Goal: Task Accomplishment & Management: Manage account settings

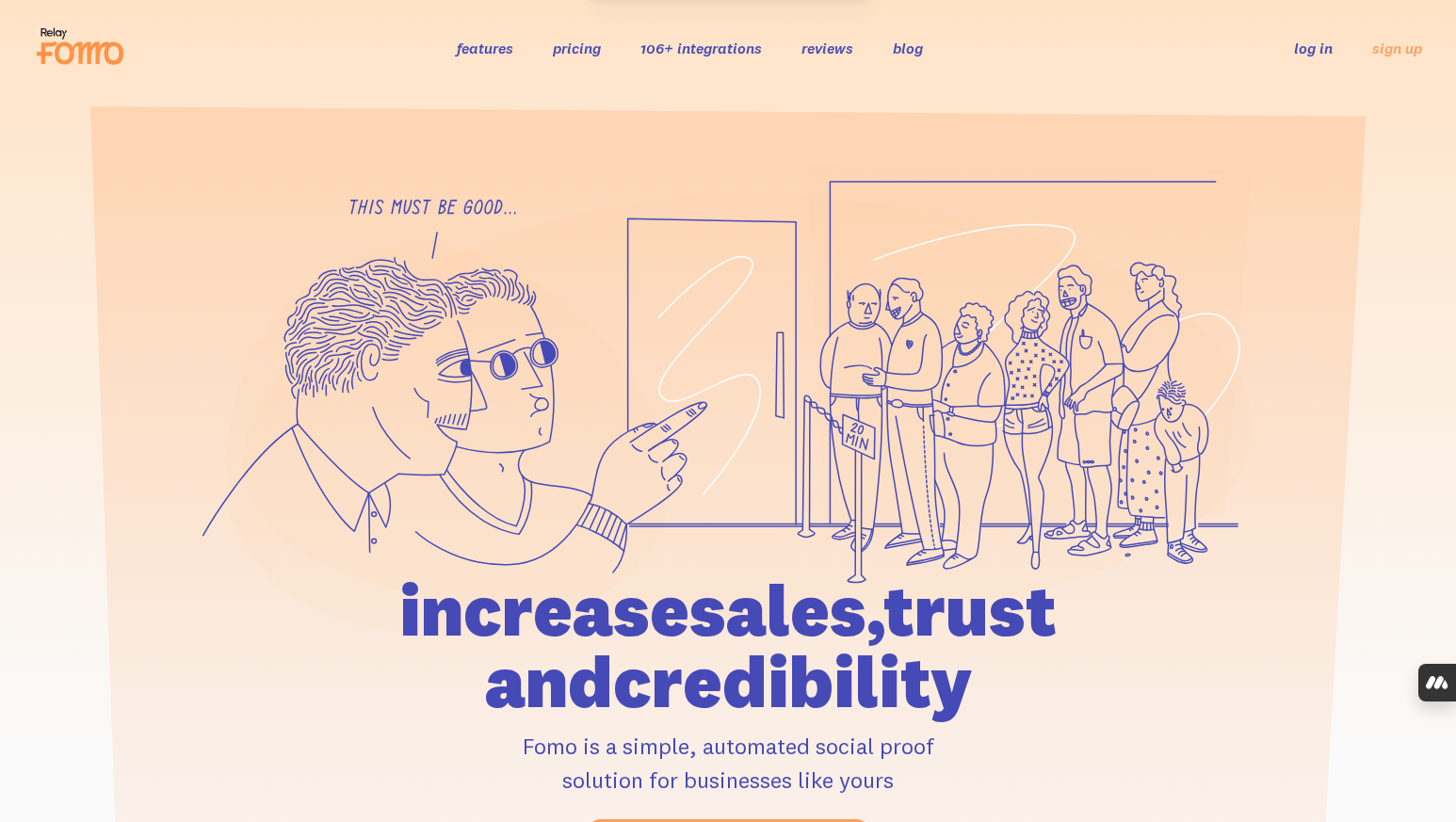
click at [1316, 49] on link "log in" at bounding box center [1312, 49] width 39 height 19
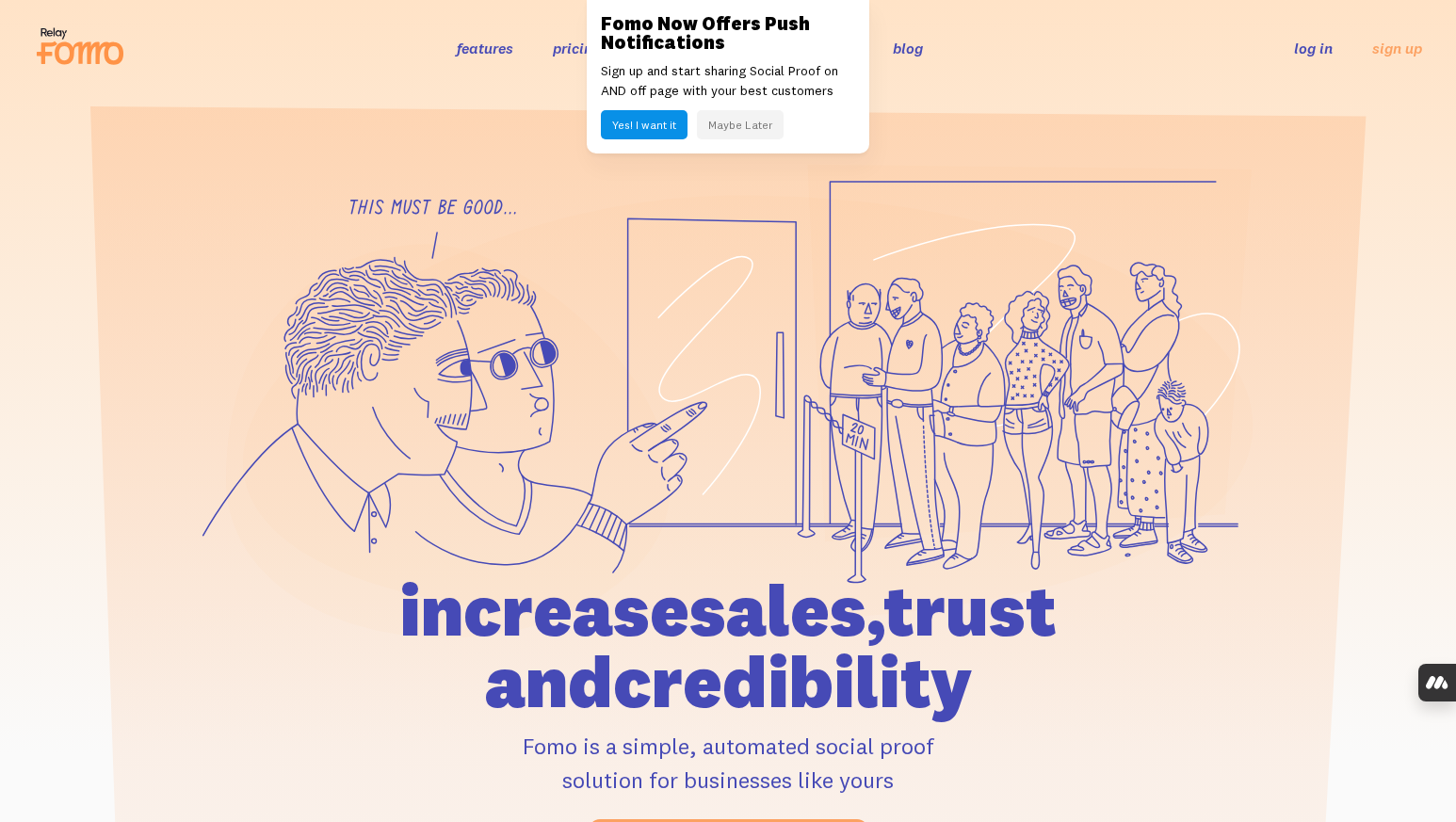
click at [744, 126] on button "Maybe Later" at bounding box center [740, 125] width 87 height 30
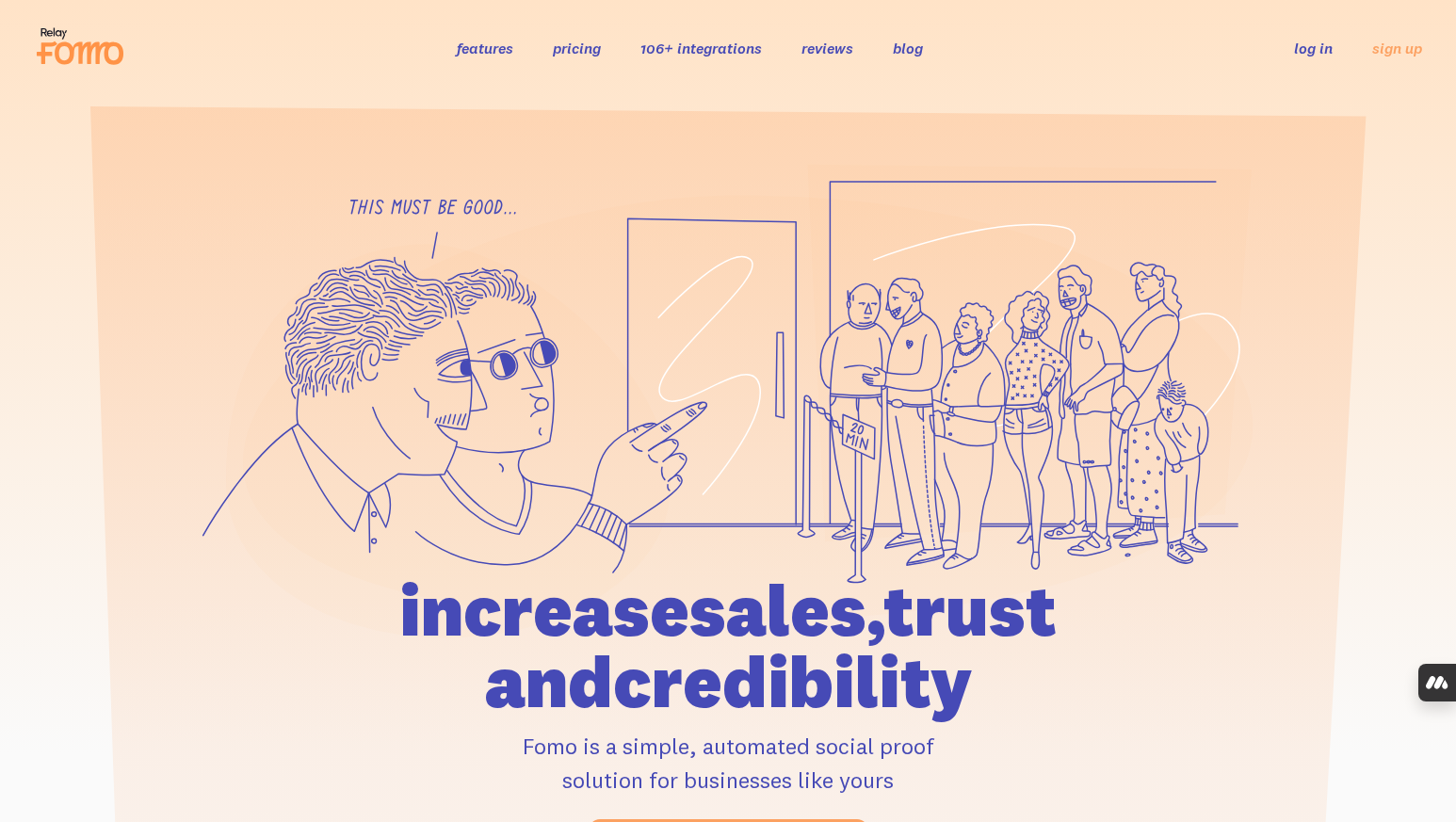
click at [1306, 50] on link "log in" at bounding box center [1312, 49] width 39 height 19
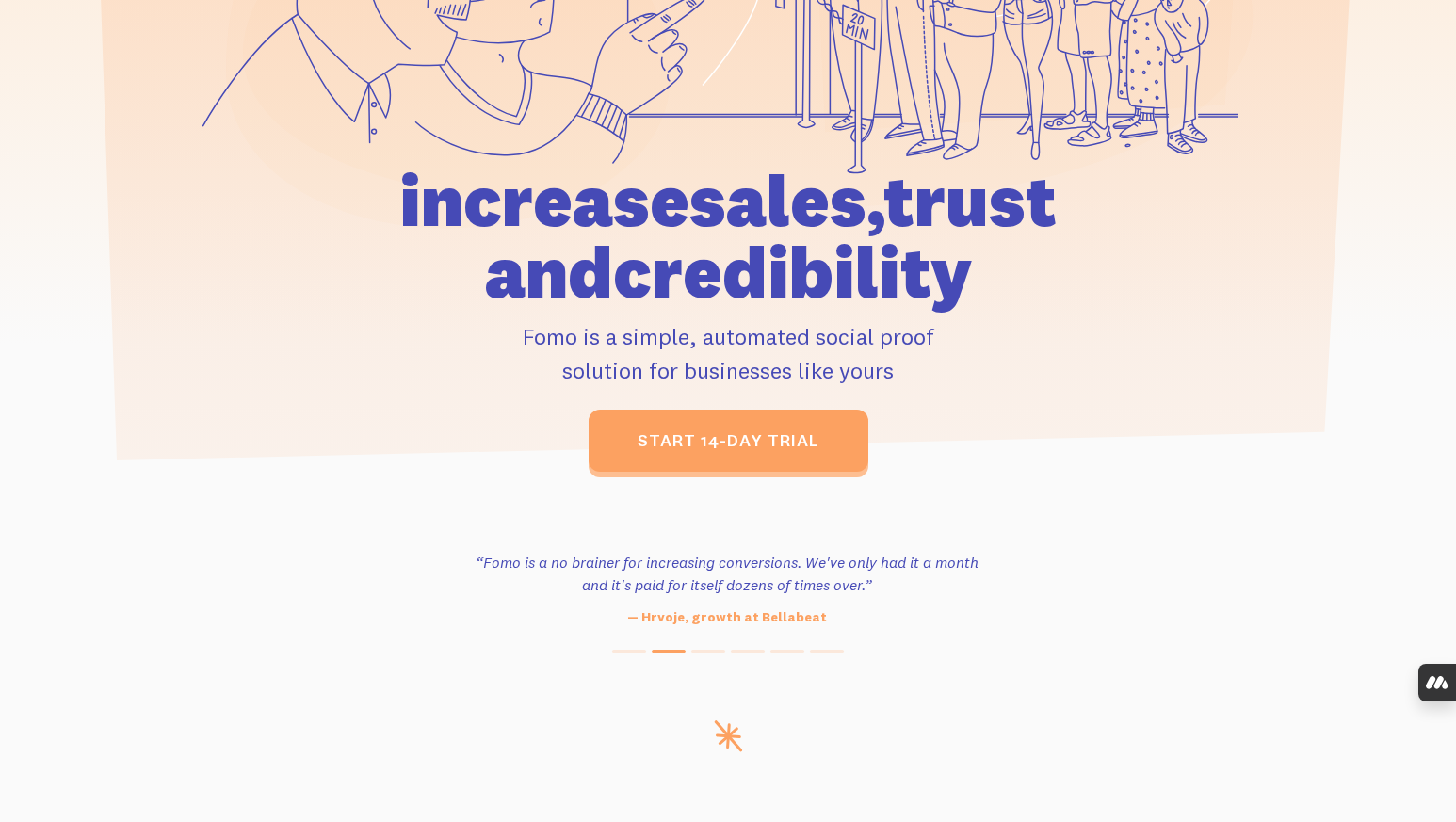
scroll to position [452, 0]
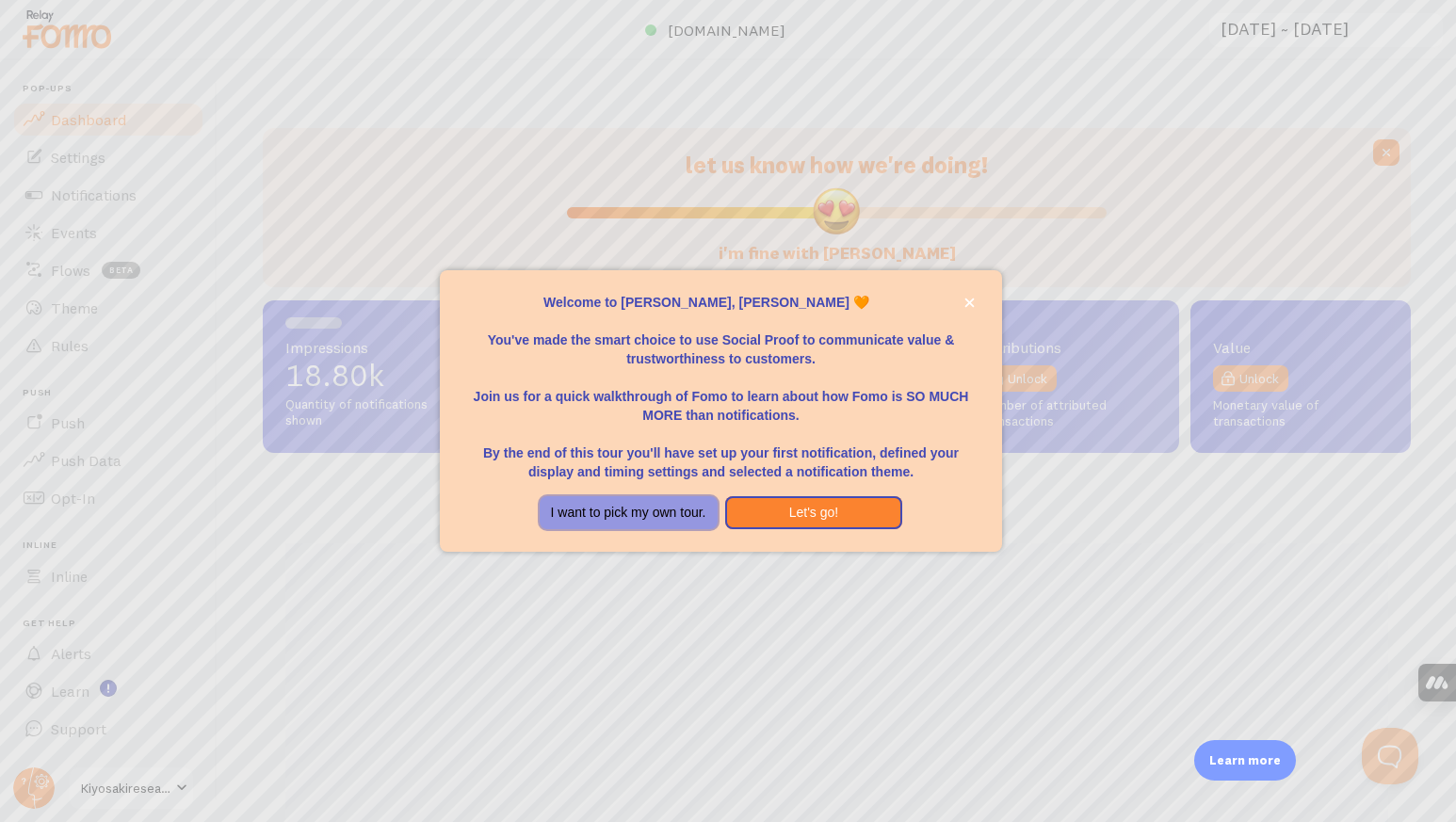
click at [687, 514] on button "I want to pick my own tour." at bounding box center [628, 513] width 178 height 34
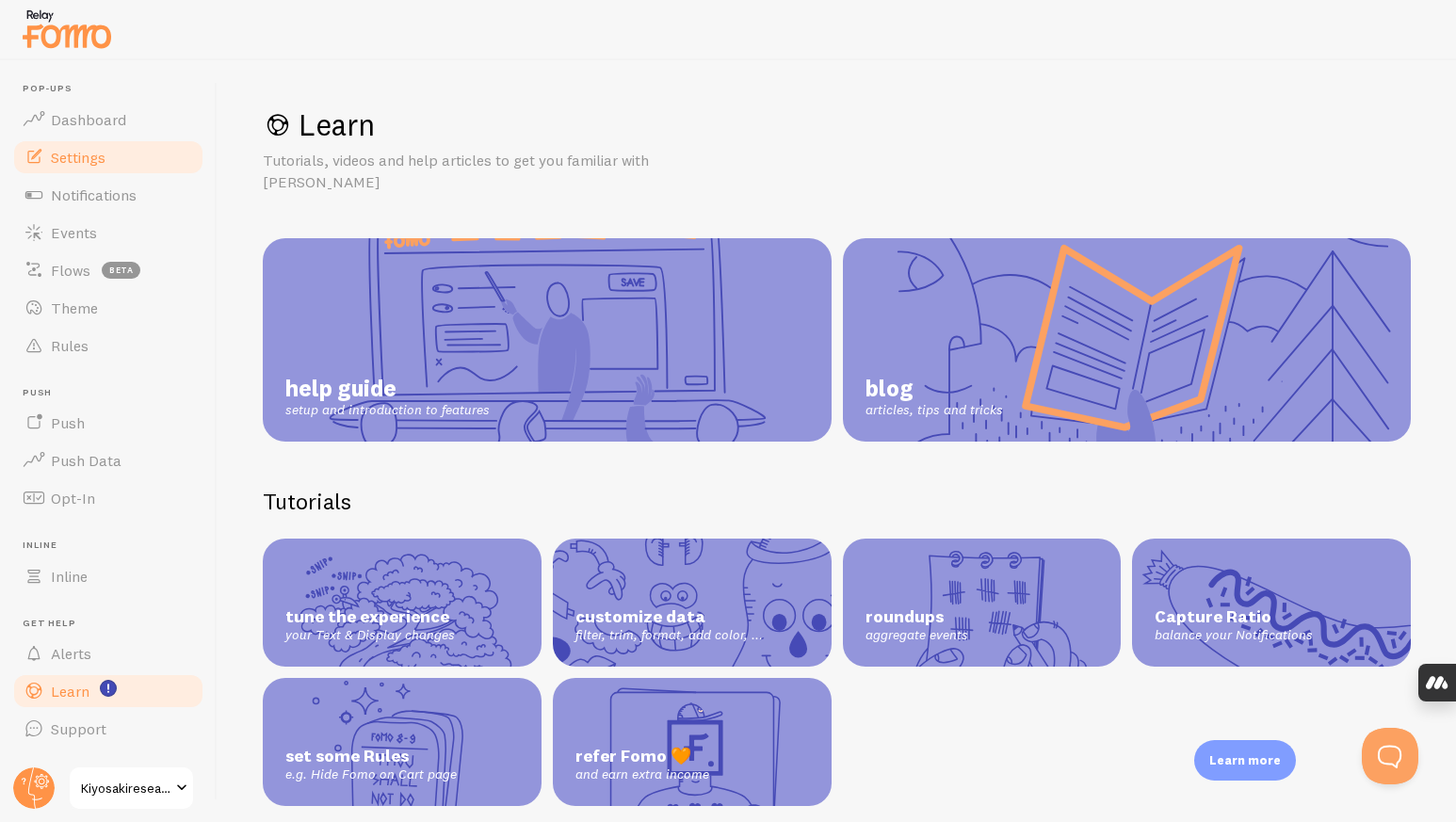
click at [89, 159] on span "Settings" at bounding box center [77, 157] width 54 height 19
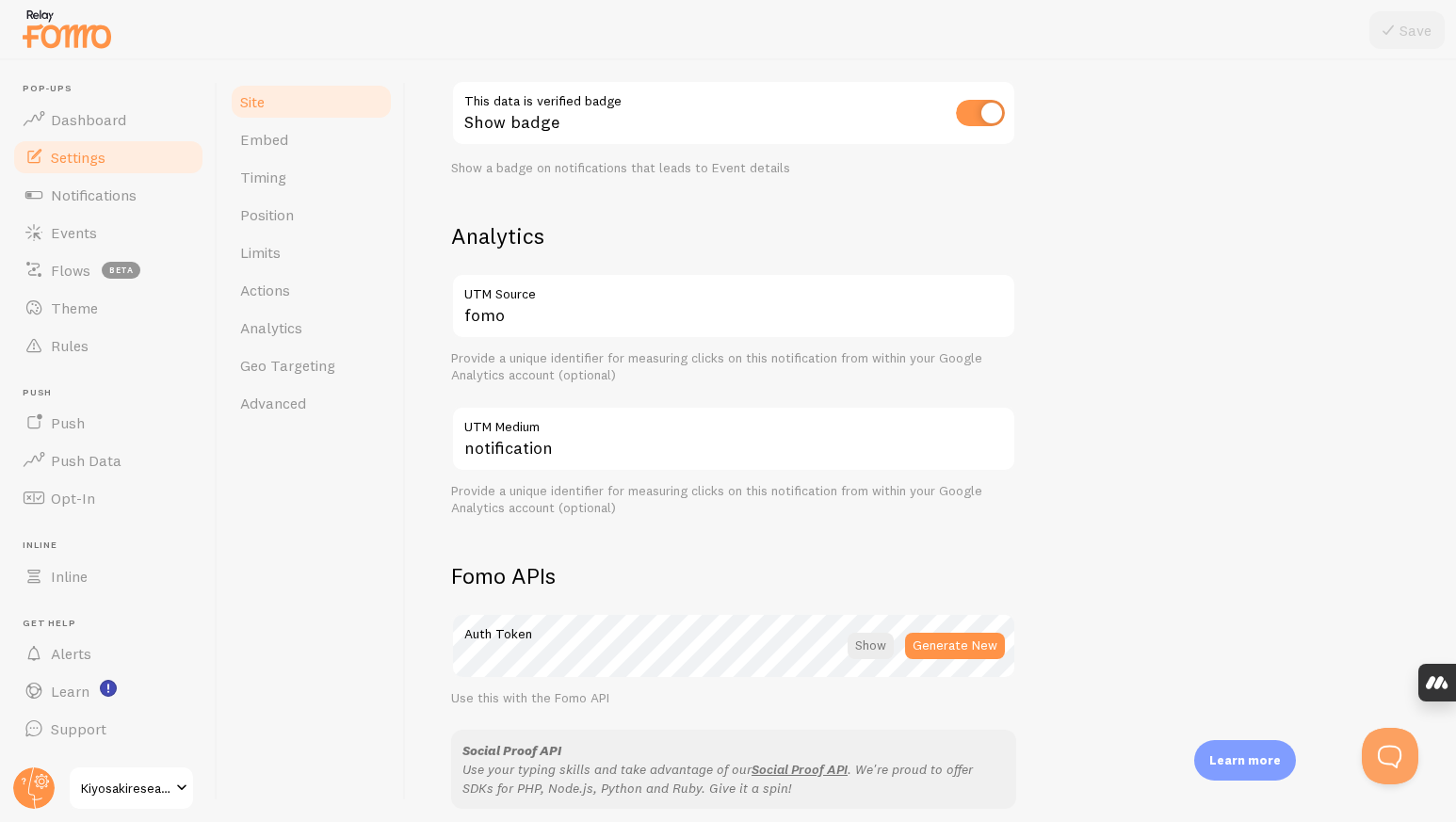
scroll to position [573, 0]
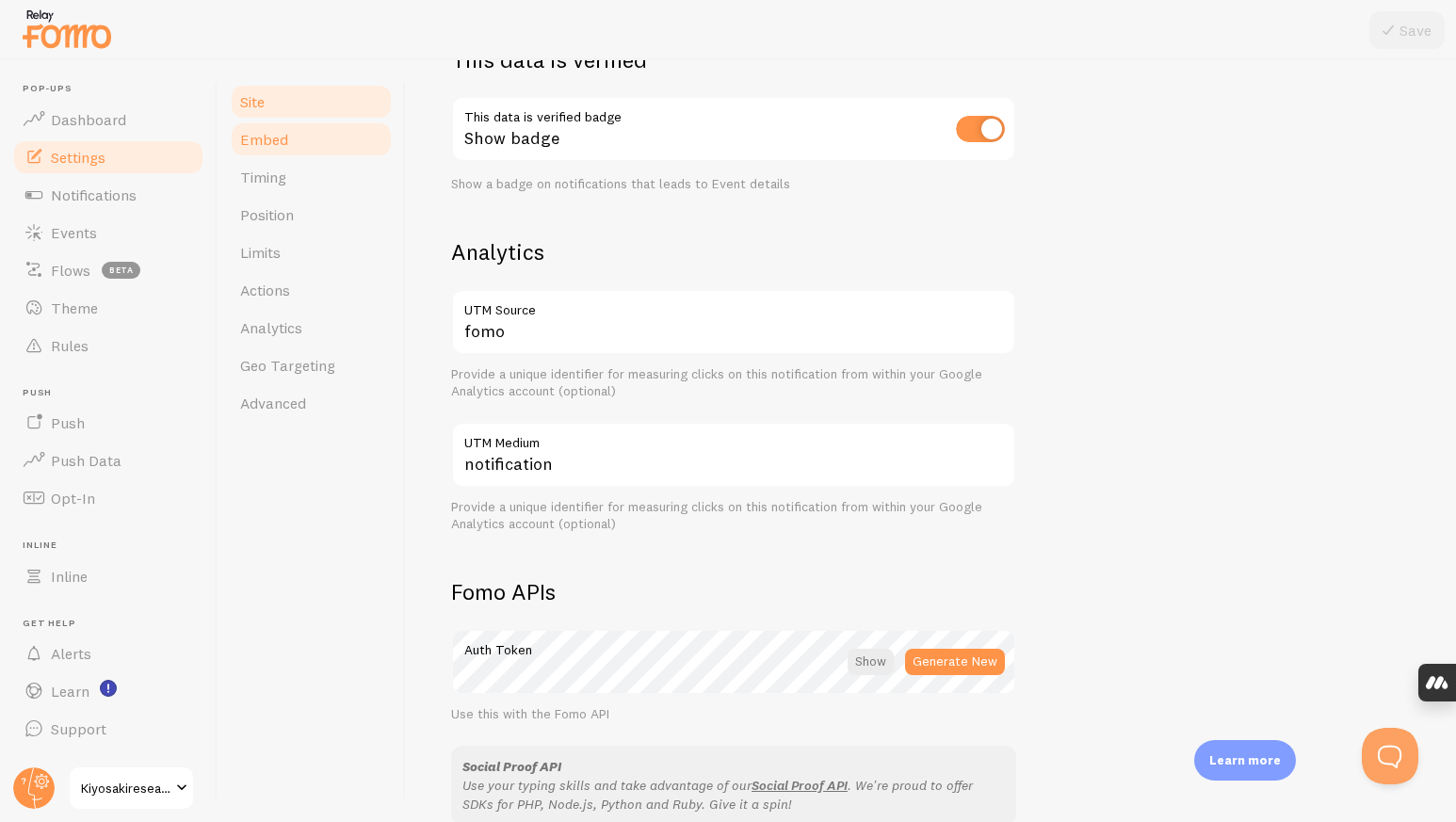
click at [283, 139] on span "Embed" at bounding box center [264, 139] width 48 height 19
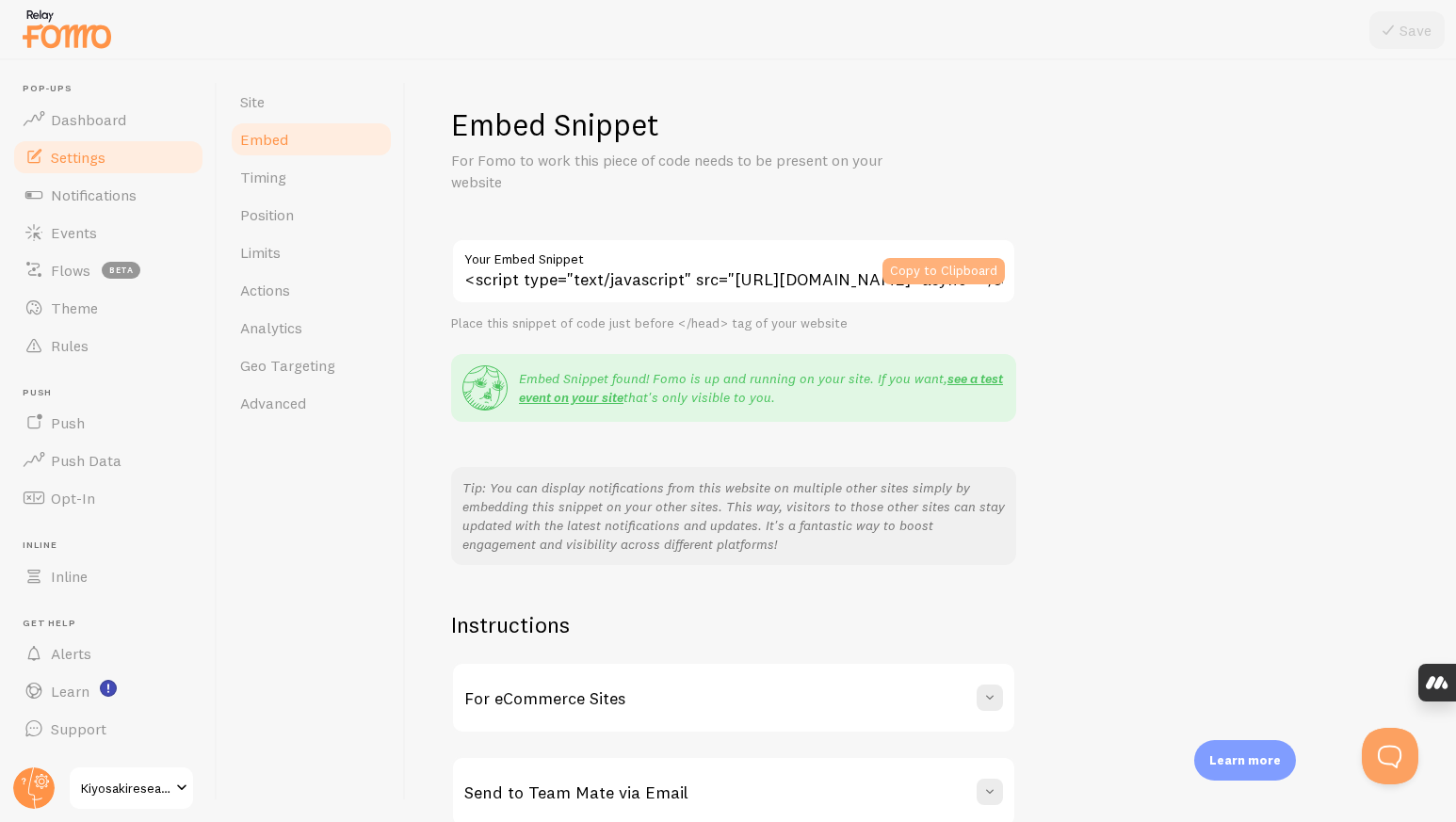
click at [965, 275] on button "Copy to Clipboard" at bounding box center [943, 271] width 123 height 27
click at [276, 180] on span "Timing" at bounding box center [263, 177] width 46 height 19
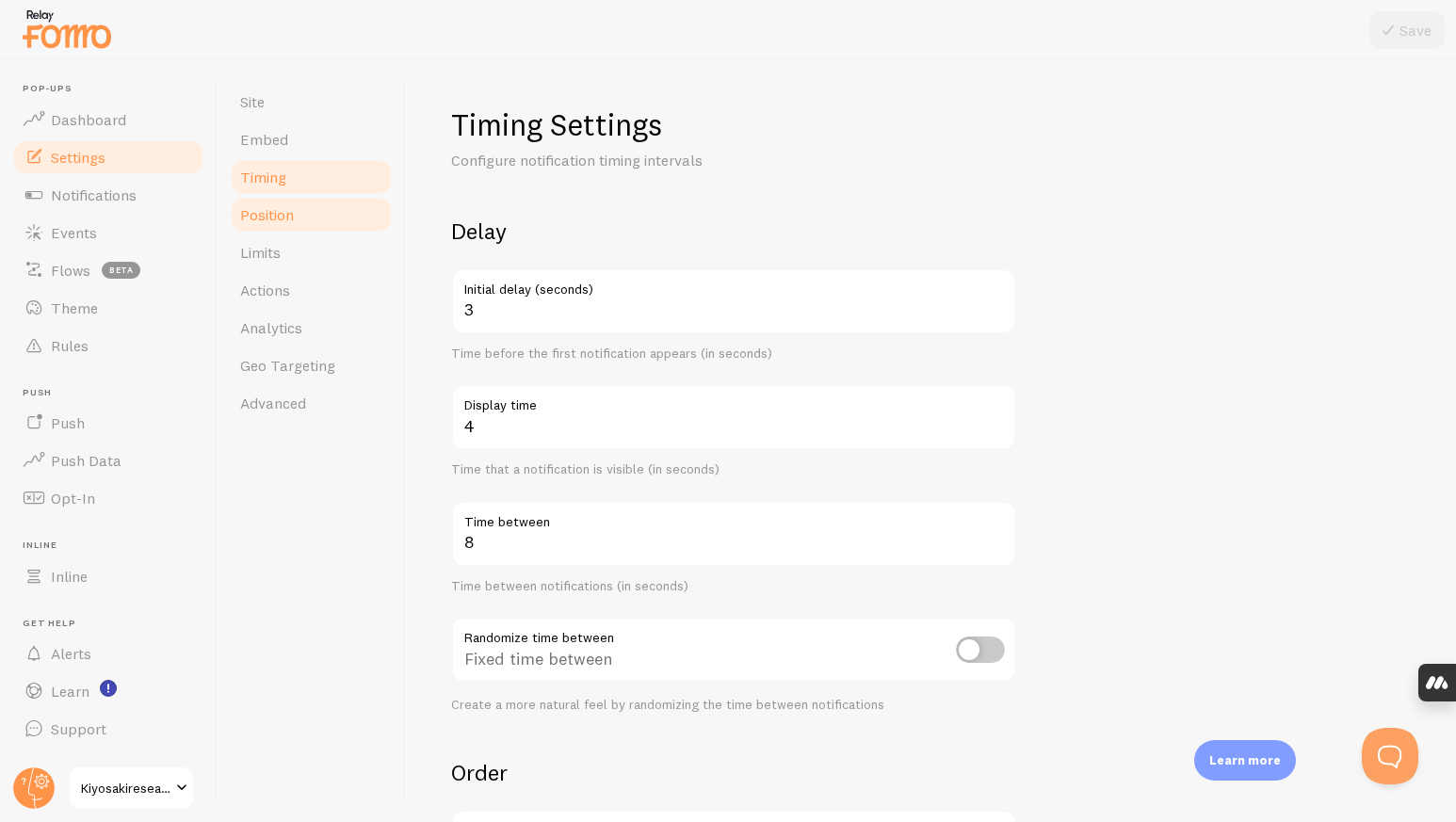
click at [277, 217] on span "Position" at bounding box center [267, 215] width 53 height 19
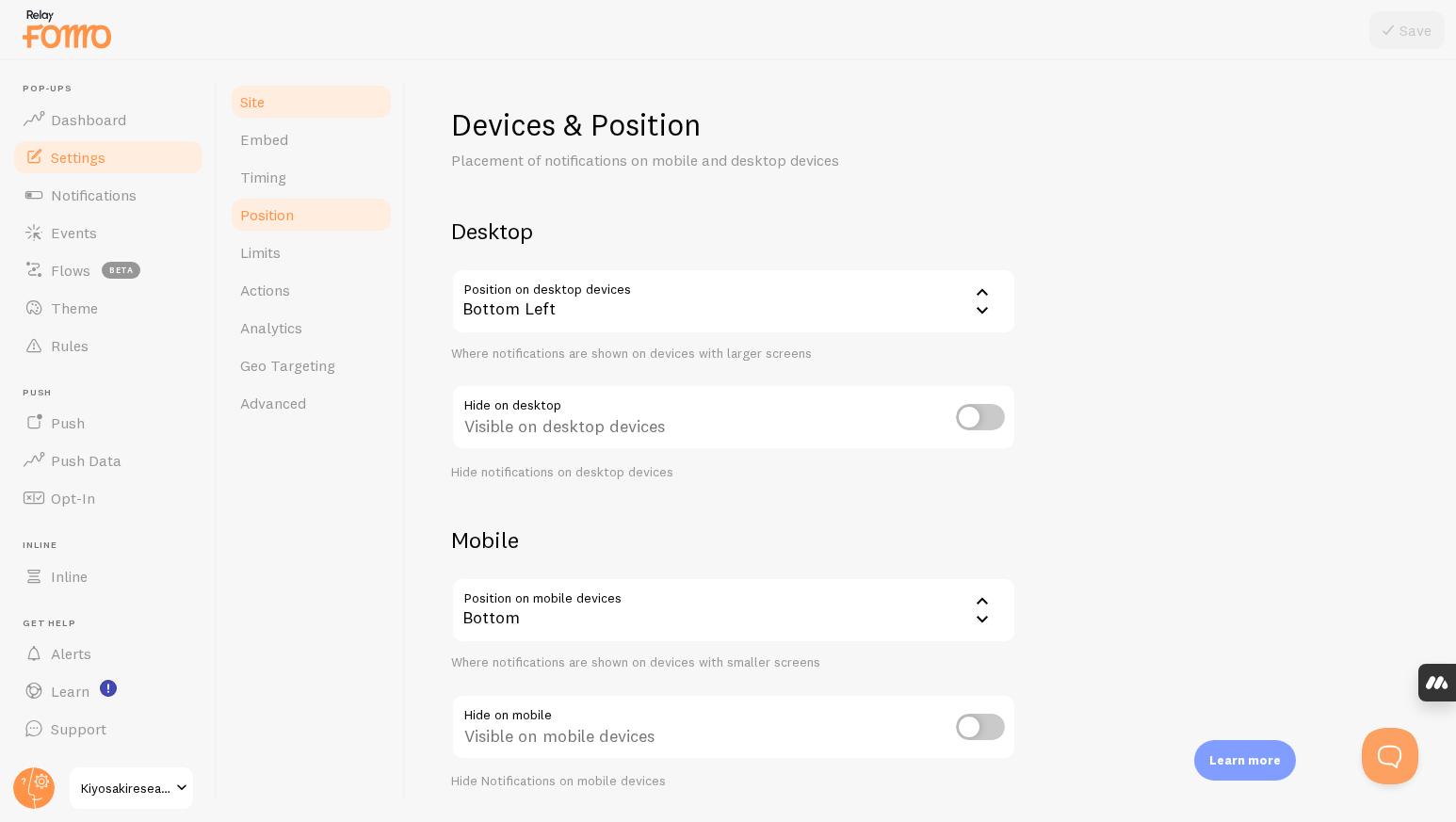
click at [265, 106] on span "Site" at bounding box center [252, 102] width 25 height 19
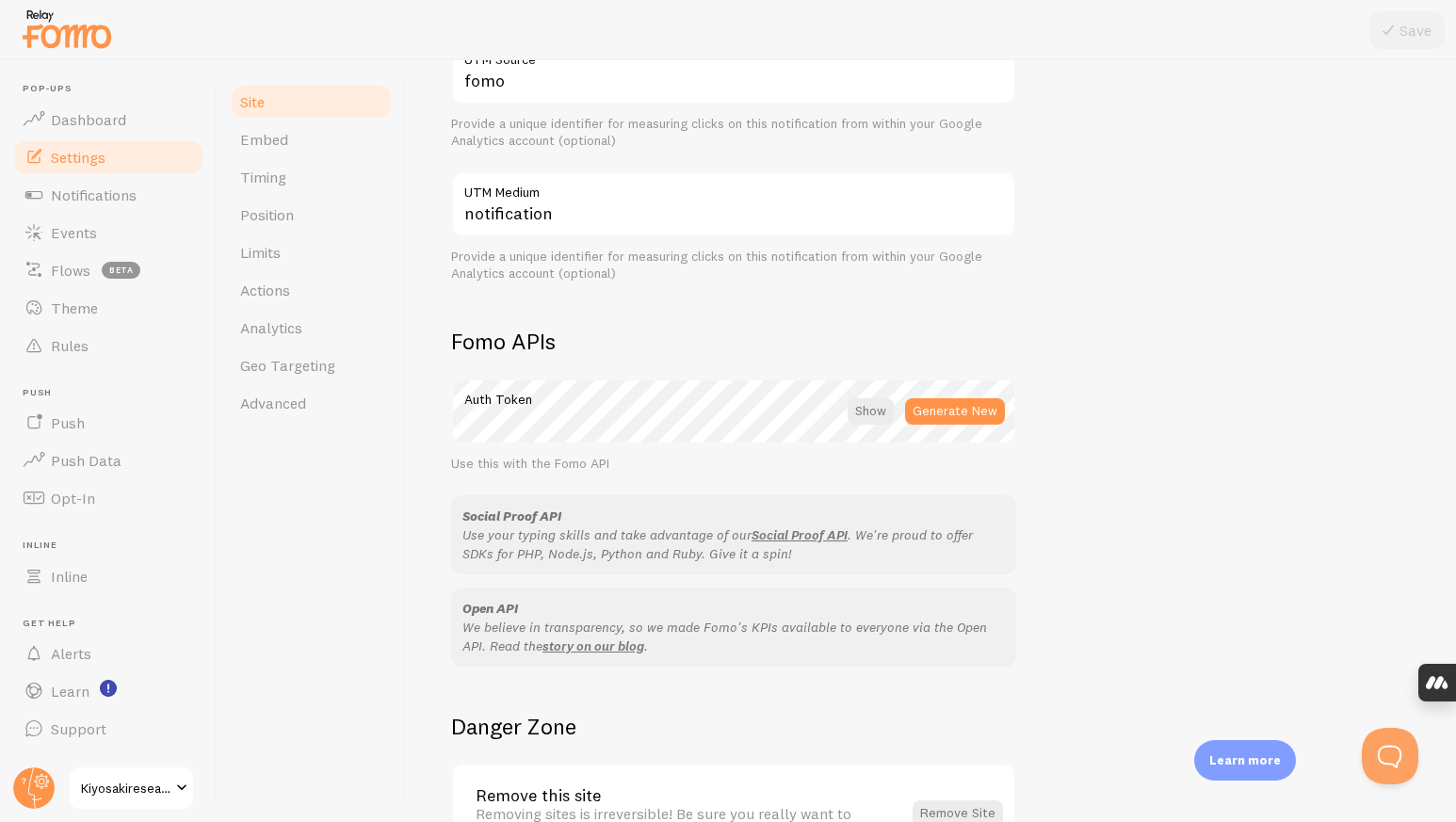
scroll to position [956, 0]
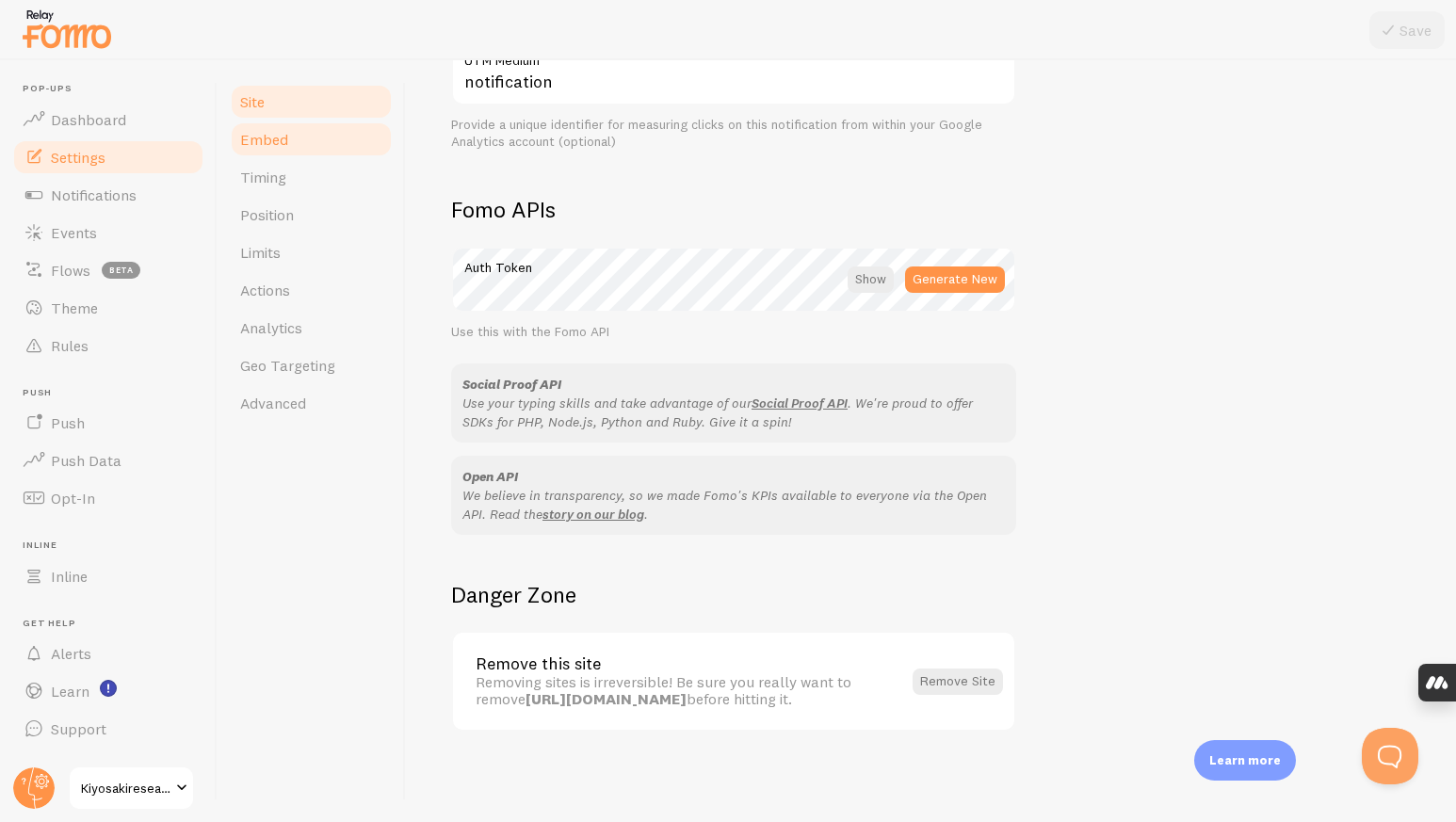
click at [290, 140] on link "Embed" at bounding box center [310, 140] width 165 height 38
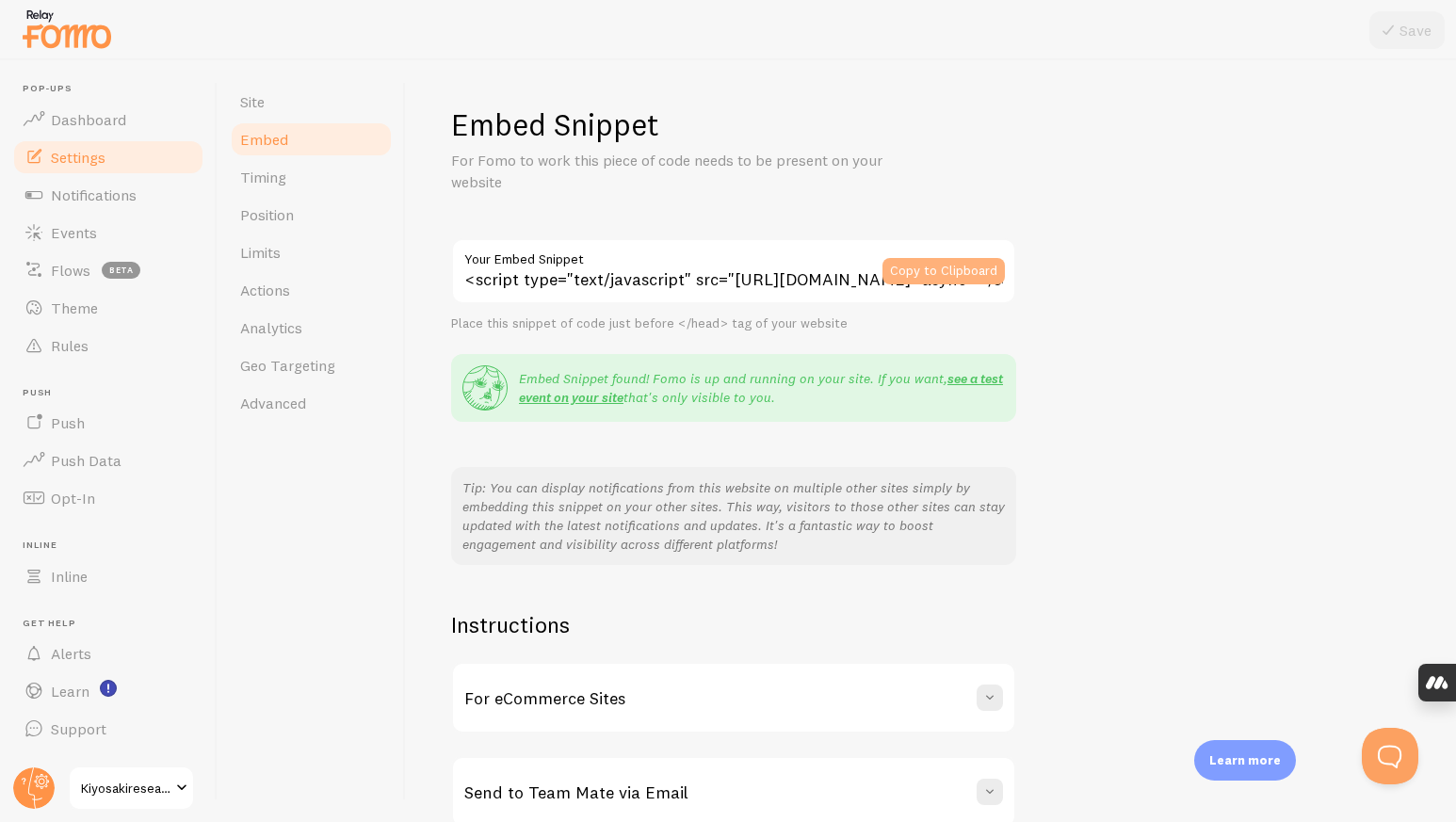
click at [936, 263] on button "Copy to Clipboard" at bounding box center [943, 271] width 123 height 27
